Goal: Transaction & Acquisition: Purchase product/service

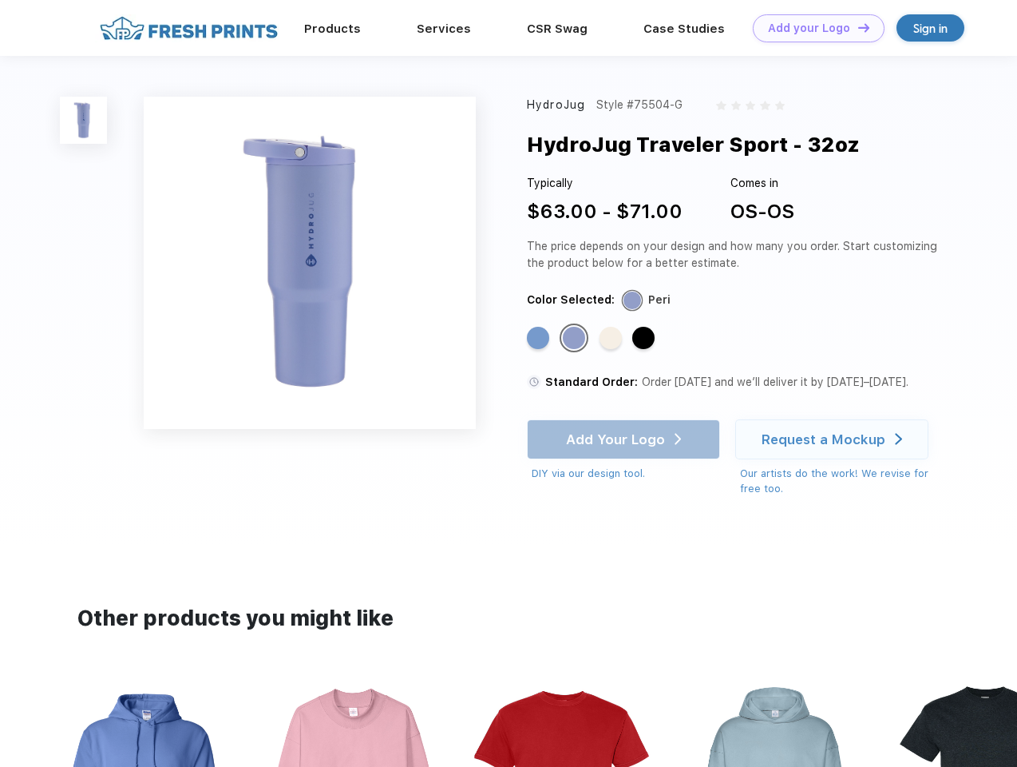
click at [813, 28] on link "Add your Logo Design Tool" at bounding box center [819, 28] width 132 height 28
click at [0, 0] on div "Design Tool" at bounding box center [0, 0] width 0 height 0
click at [857, 27] on link "Add your Logo Design Tool" at bounding box center [819, 28] width 132 height 28
click at [84, 120] on img at bounding box center [83, 120] width 47 height 47
click at [540, 339] on div "Standard Color" at bounding box center [538, 338] width 22 height 22
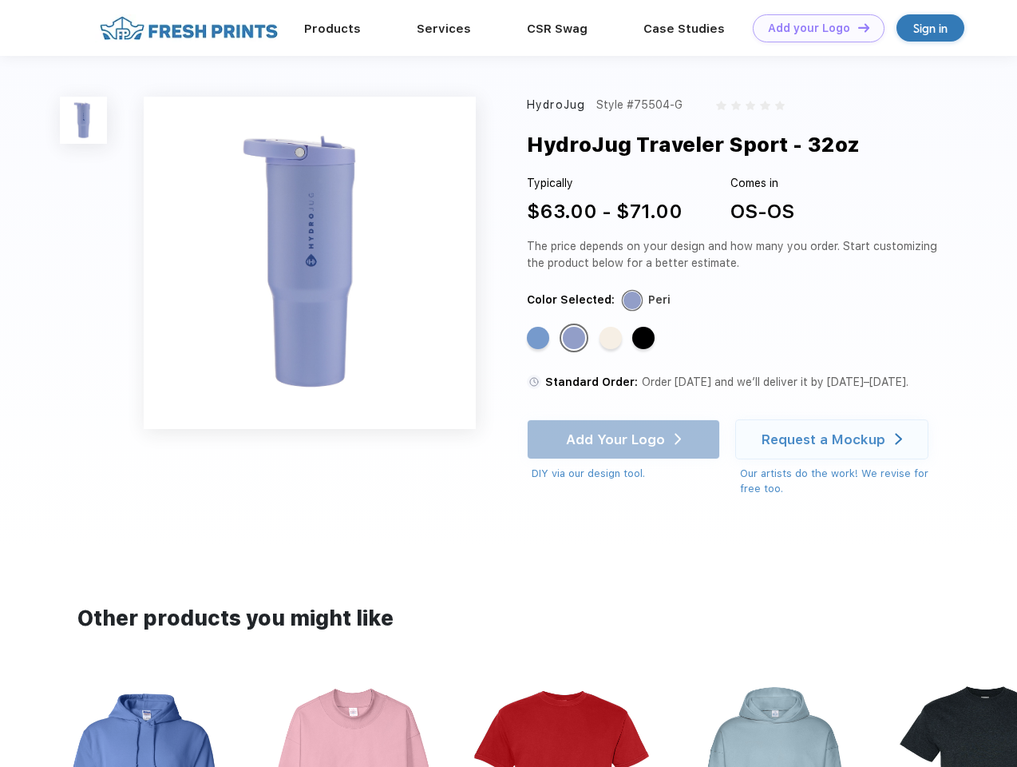
click at [576, 339] on div "Standard Color" at bounding box center [574, 338] width 22 height 22
click at [612, 339] on div "Standard Color" at bounding box center [611, 338] width 22 height 22
click at [645, 339] on div "Standard Color" at bounding box center [643, 338] width 22 height 22
click at [625, 450] on div "Add Your Logo DIY via our design tool. Ah shoot! This product isn't up in our d…" at bounding box center [623, 450] width 193 height 62
click at [625, 439] on div "Add Your Logo DIY via our design tool. Ah shoot! This product isn't up in our d…" at bounding box center [623, 450] width 193 height 62
